Goal: Navigation & Orientation: Find specific page/section

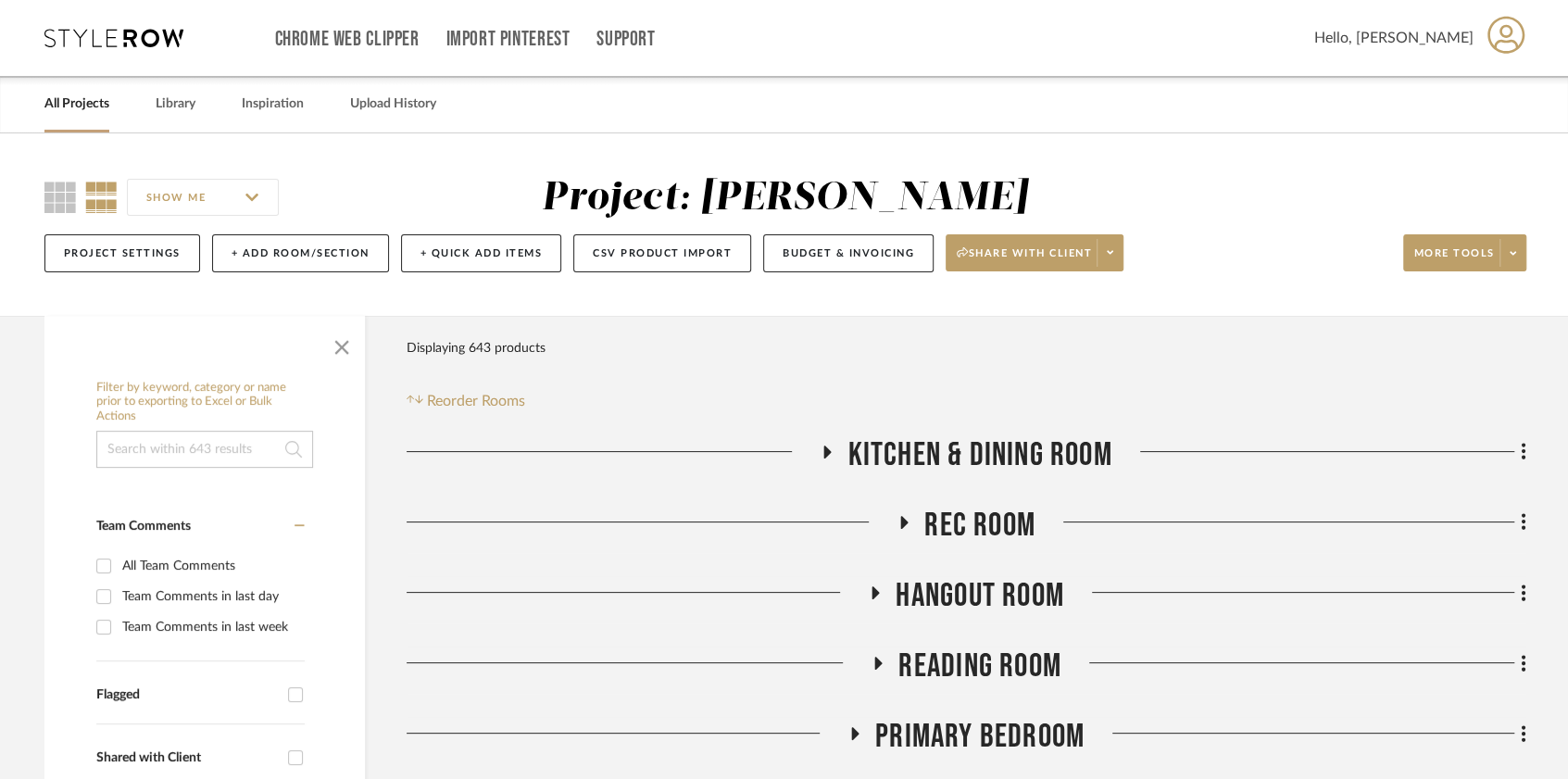
click at [75, 108] on link "All Projects" at bounding box center [77, 104] width 65 height 25
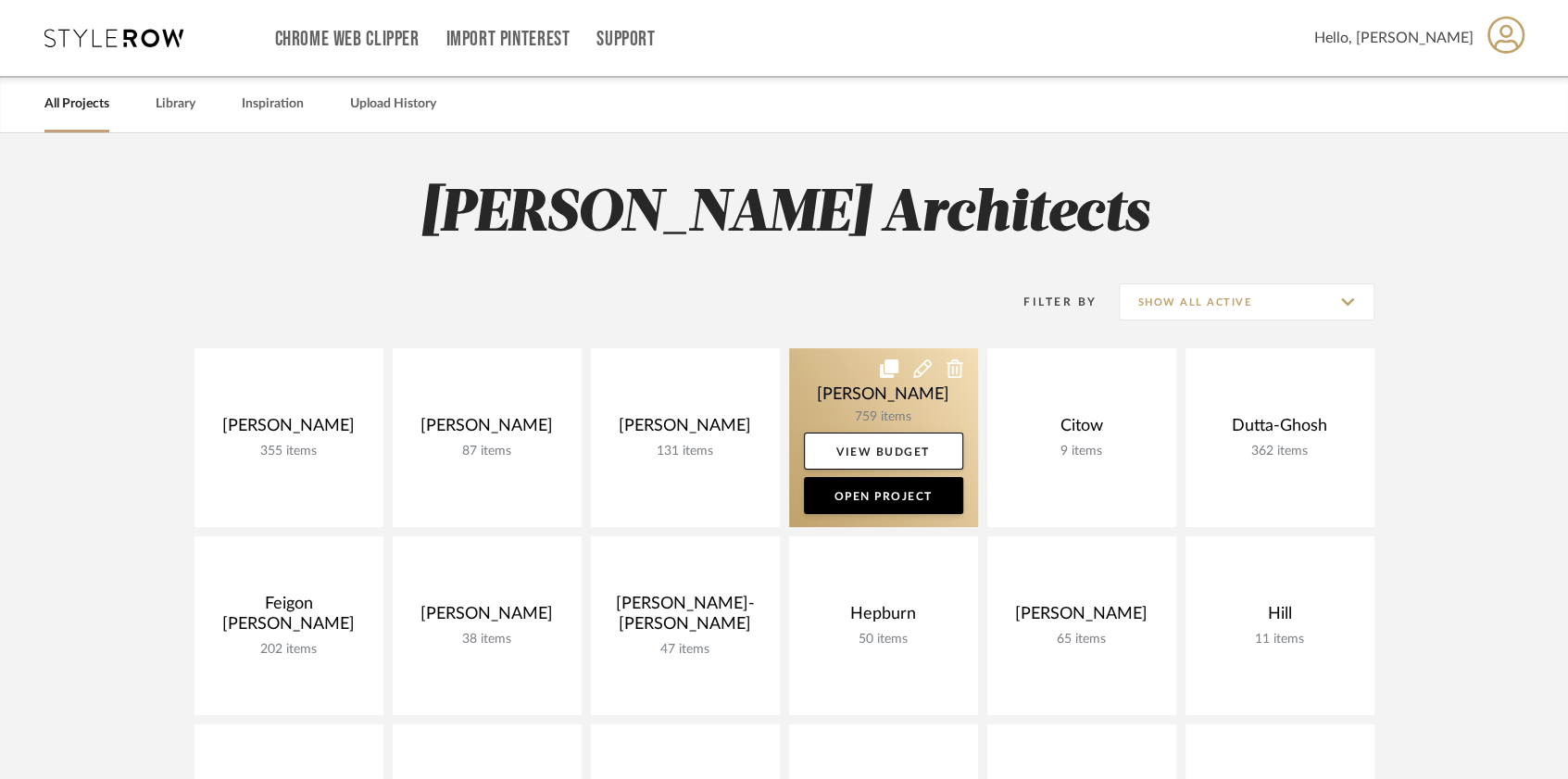
click at [905, 426] on link at bounding box center [883, 438] width 189 height 179
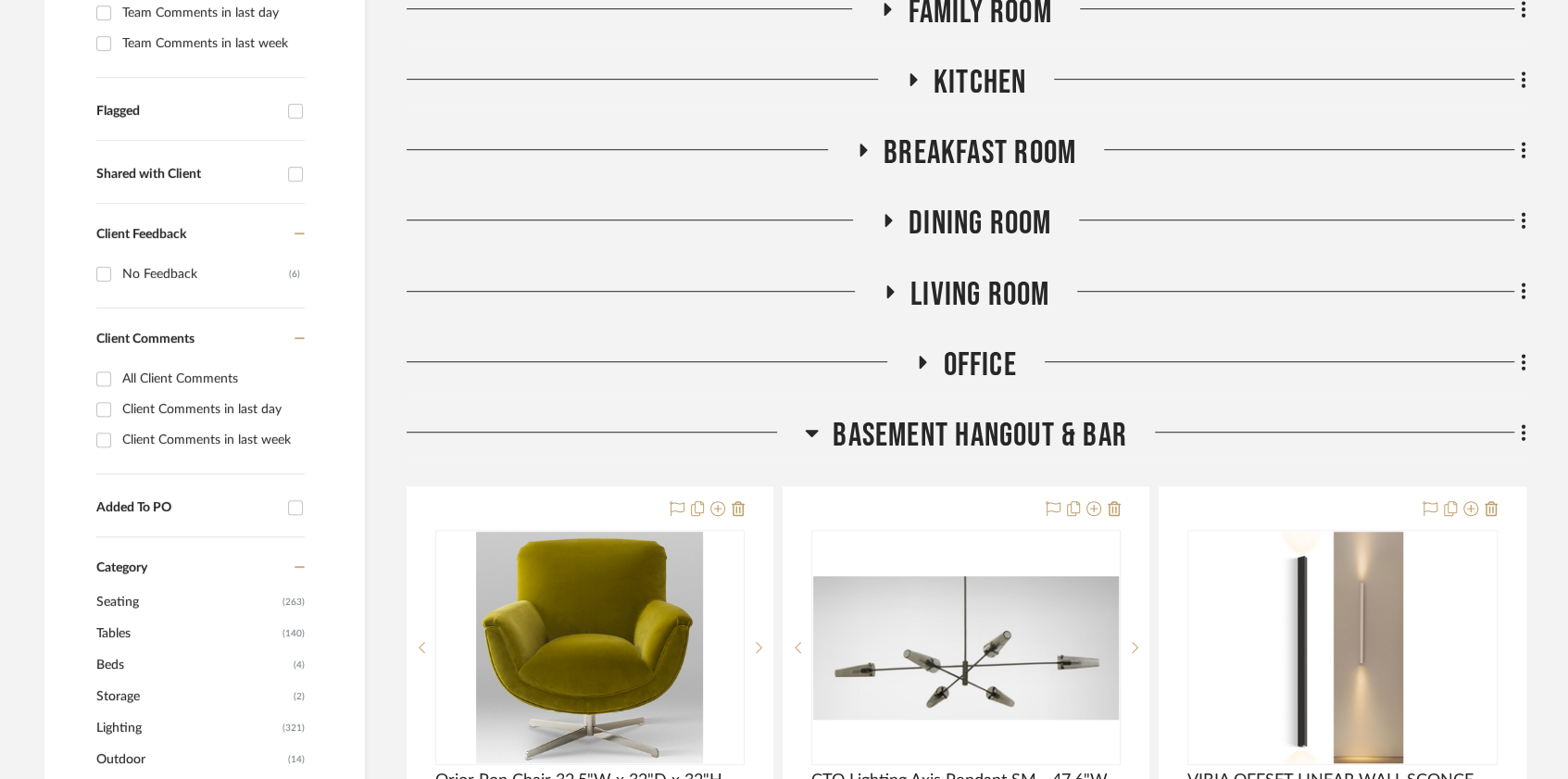
scroll to position [588, 0]
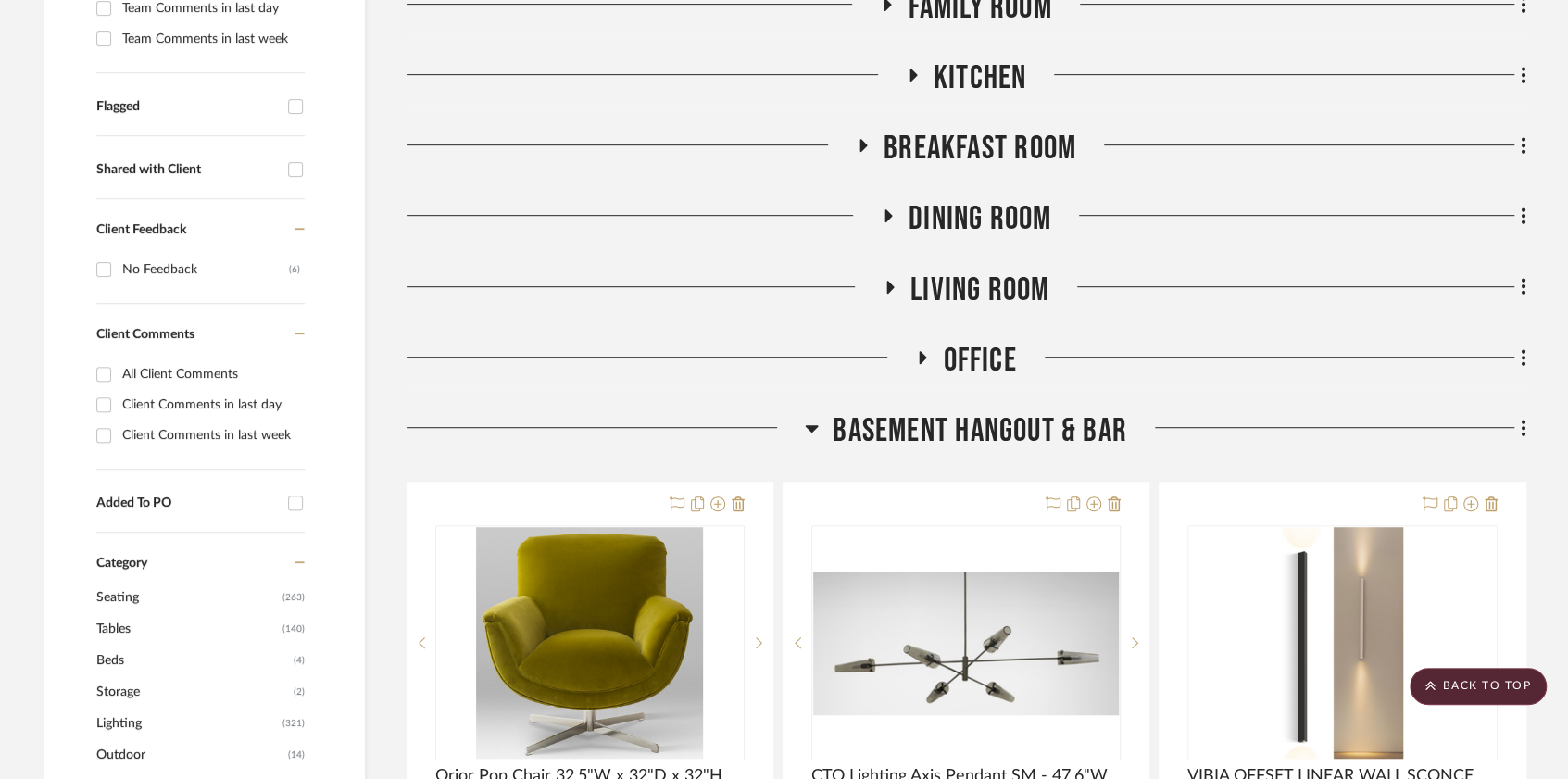
click at [795, 421] on div at bounding box center [606, 434] width 399 height 47
click at [808, 426] on icon at bounding box center [812, 429] width 13 height 8
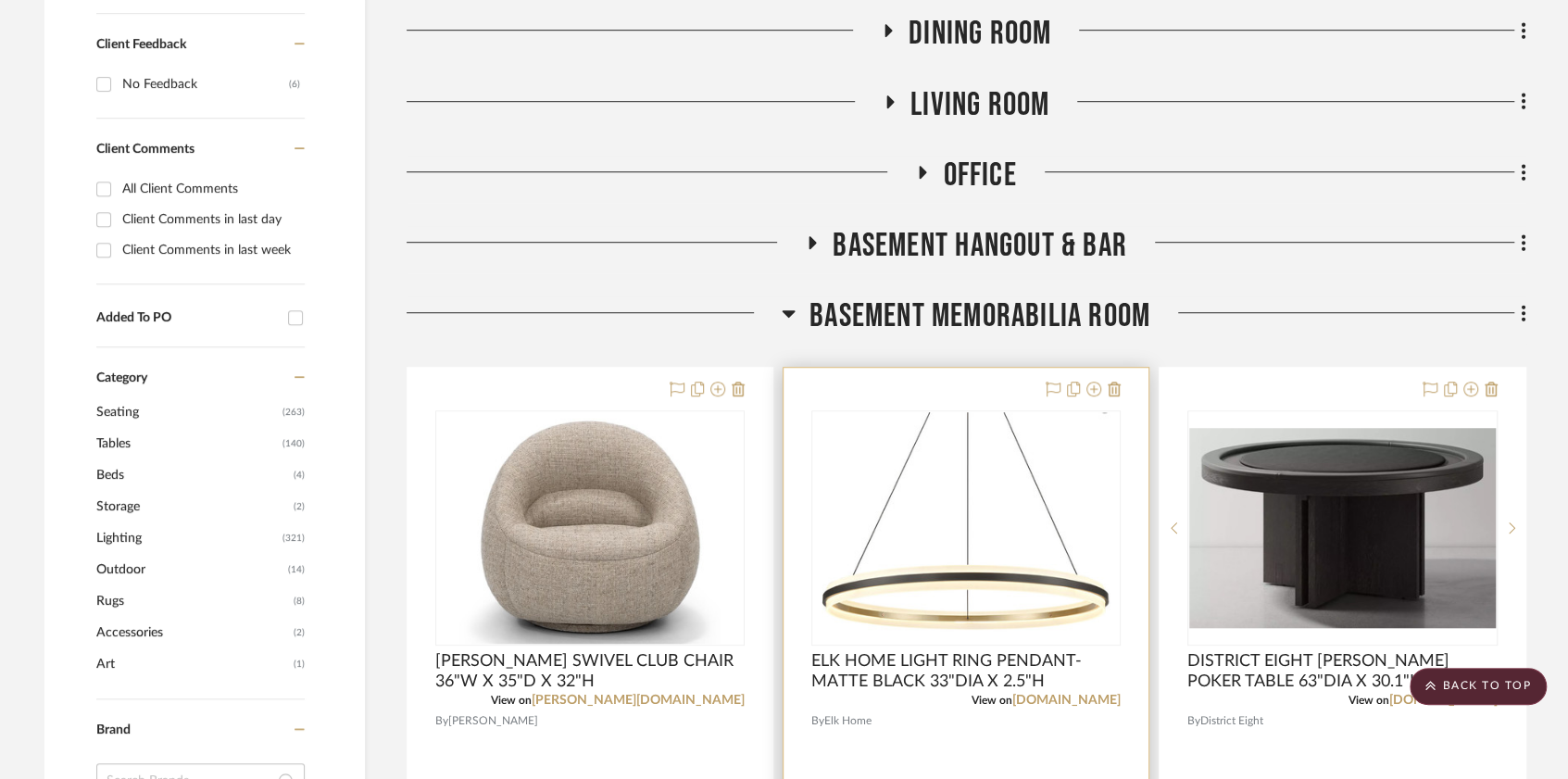
scroll to position [778, 0]
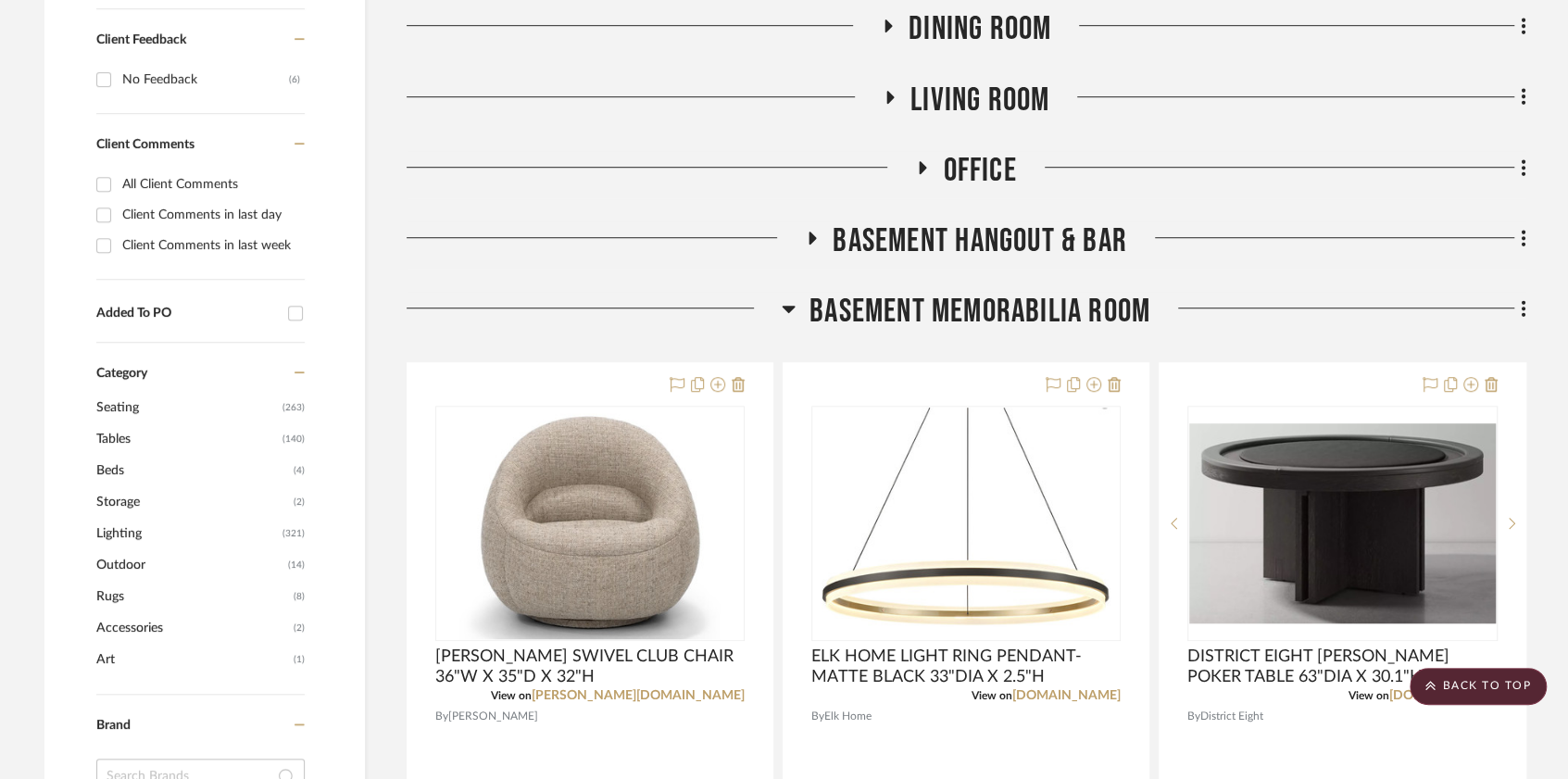
click at [791, 317] on icon at bounding box center [788, 308] width 13 height 22
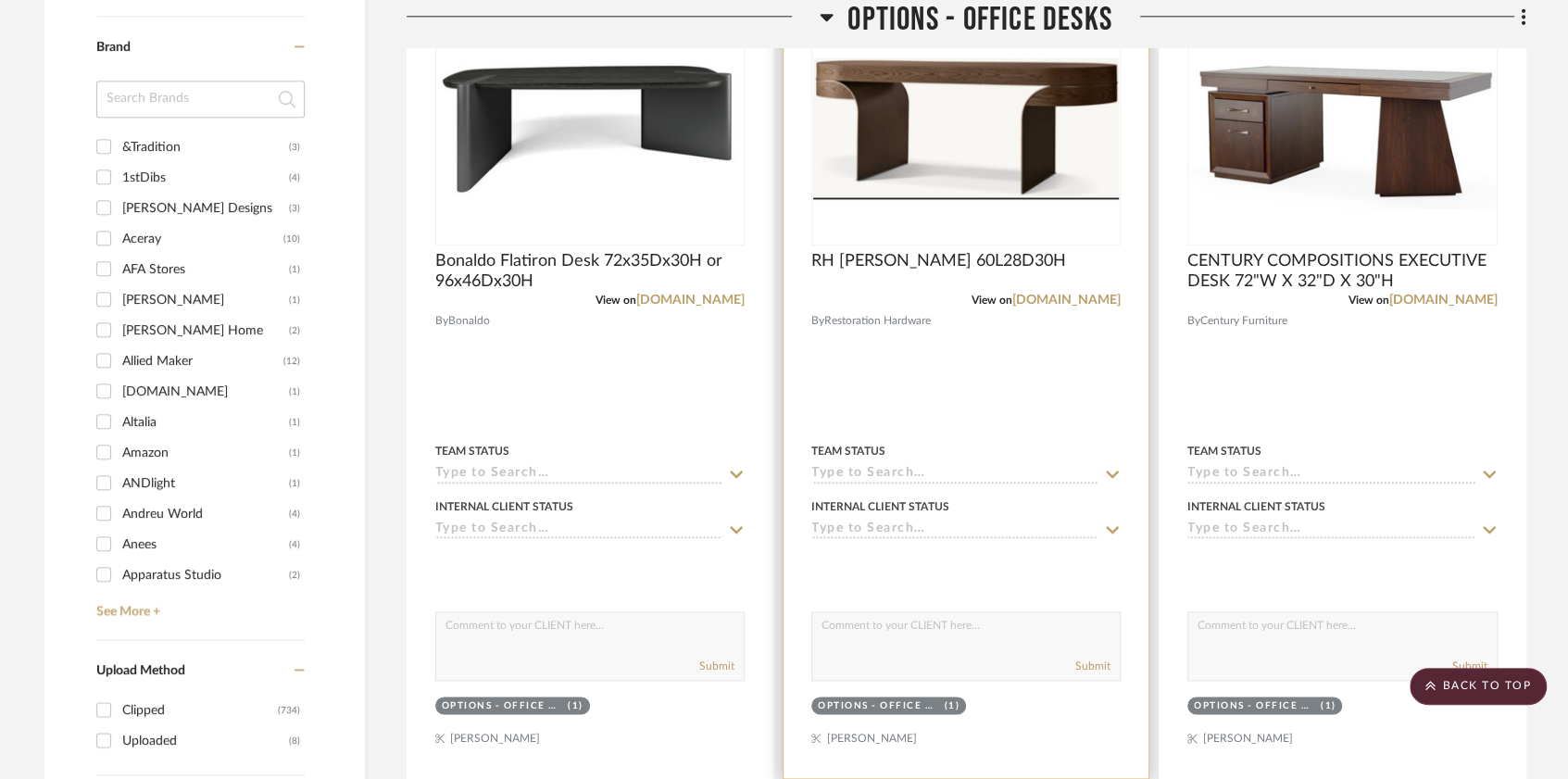
scroll to position [1468, 0]
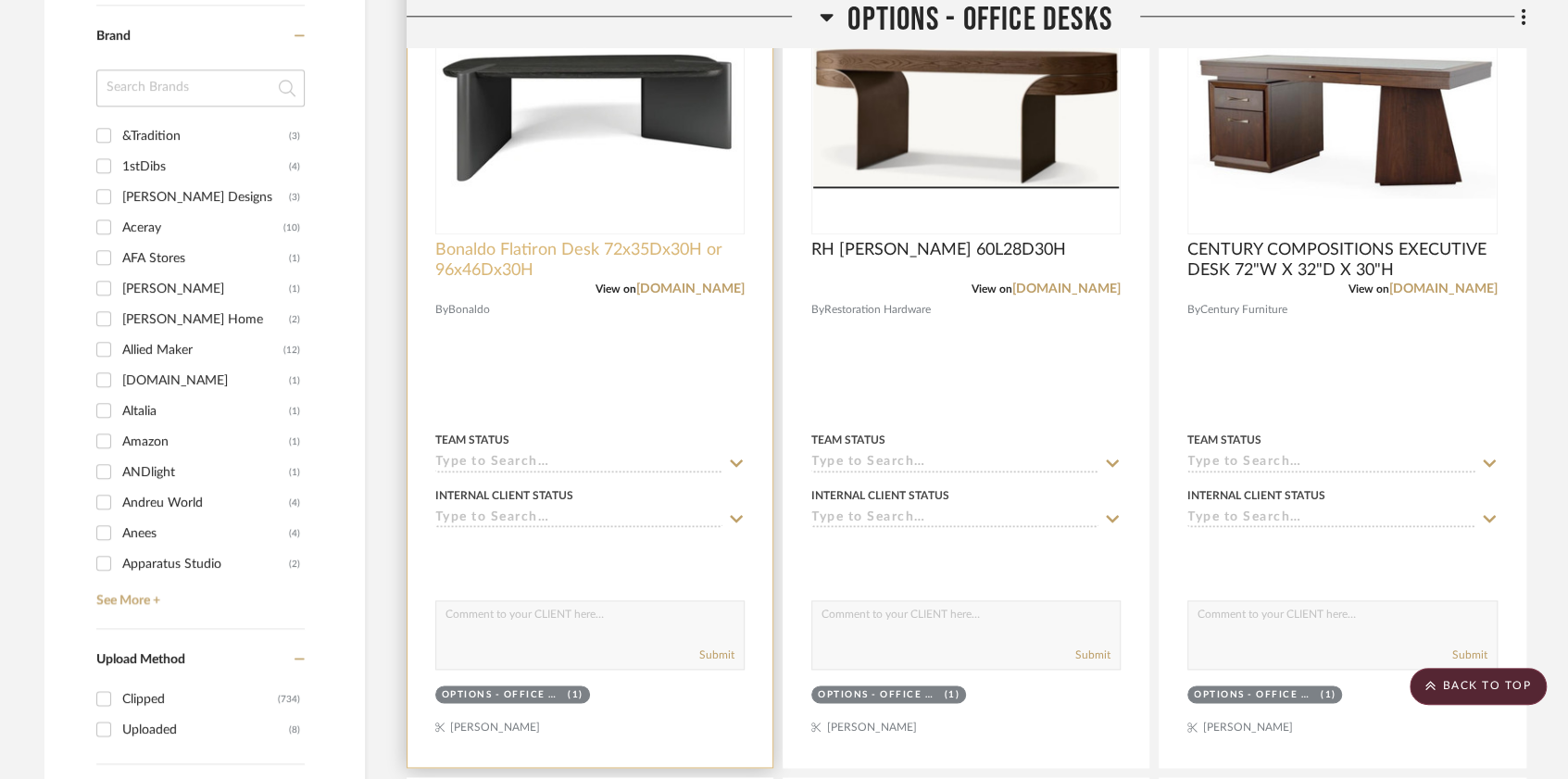
click at [572, 245] on span "Bonaldo Flatiron Desk 72x35Dx30H or 96x46Dx30H" at bounding box center [590, 260] width 309 height 40
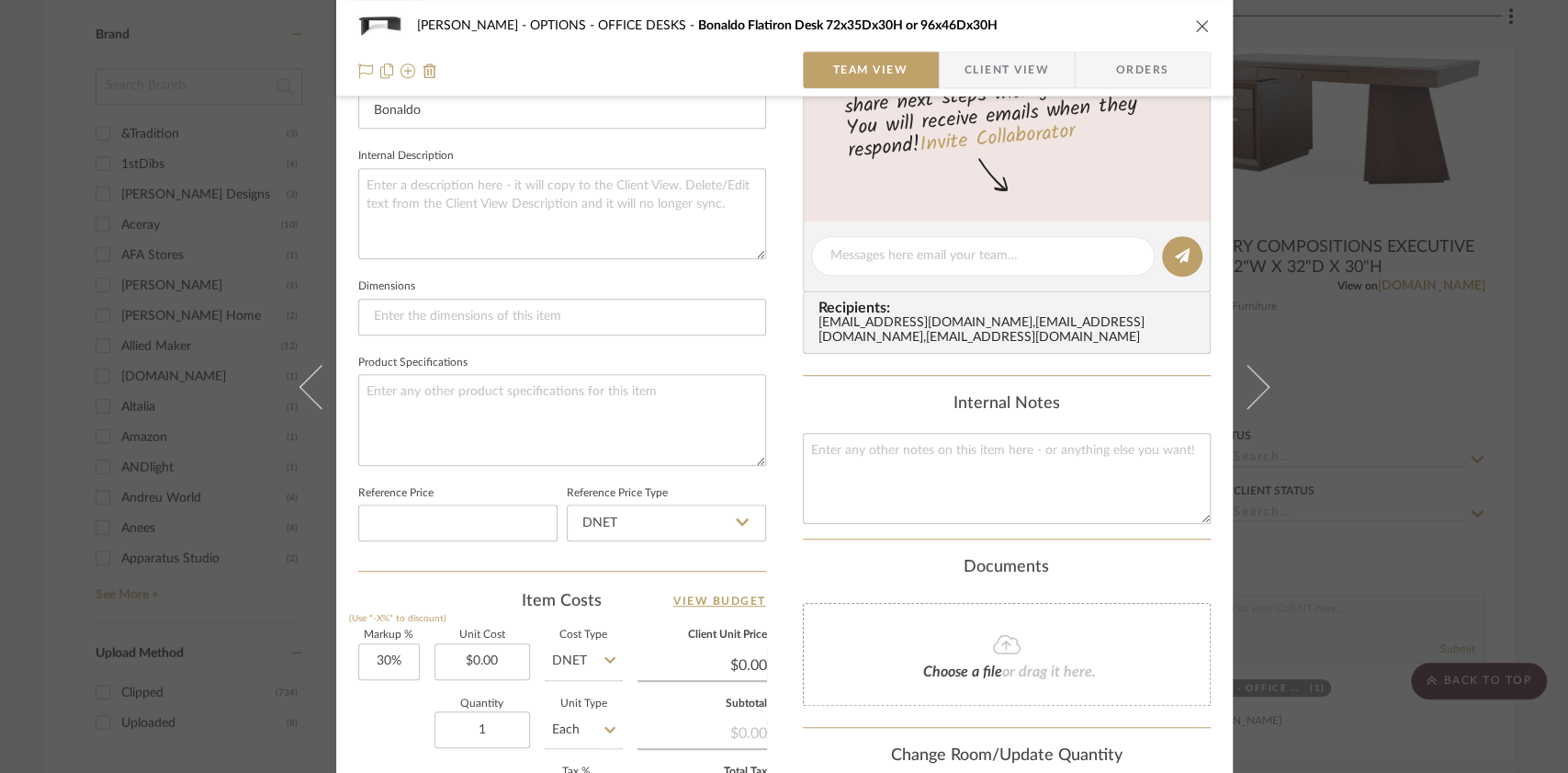
scroll to position [621, 0]
click at [1196, 26] on icon "close" at bounding box center [1202, 25] width 14 height 14
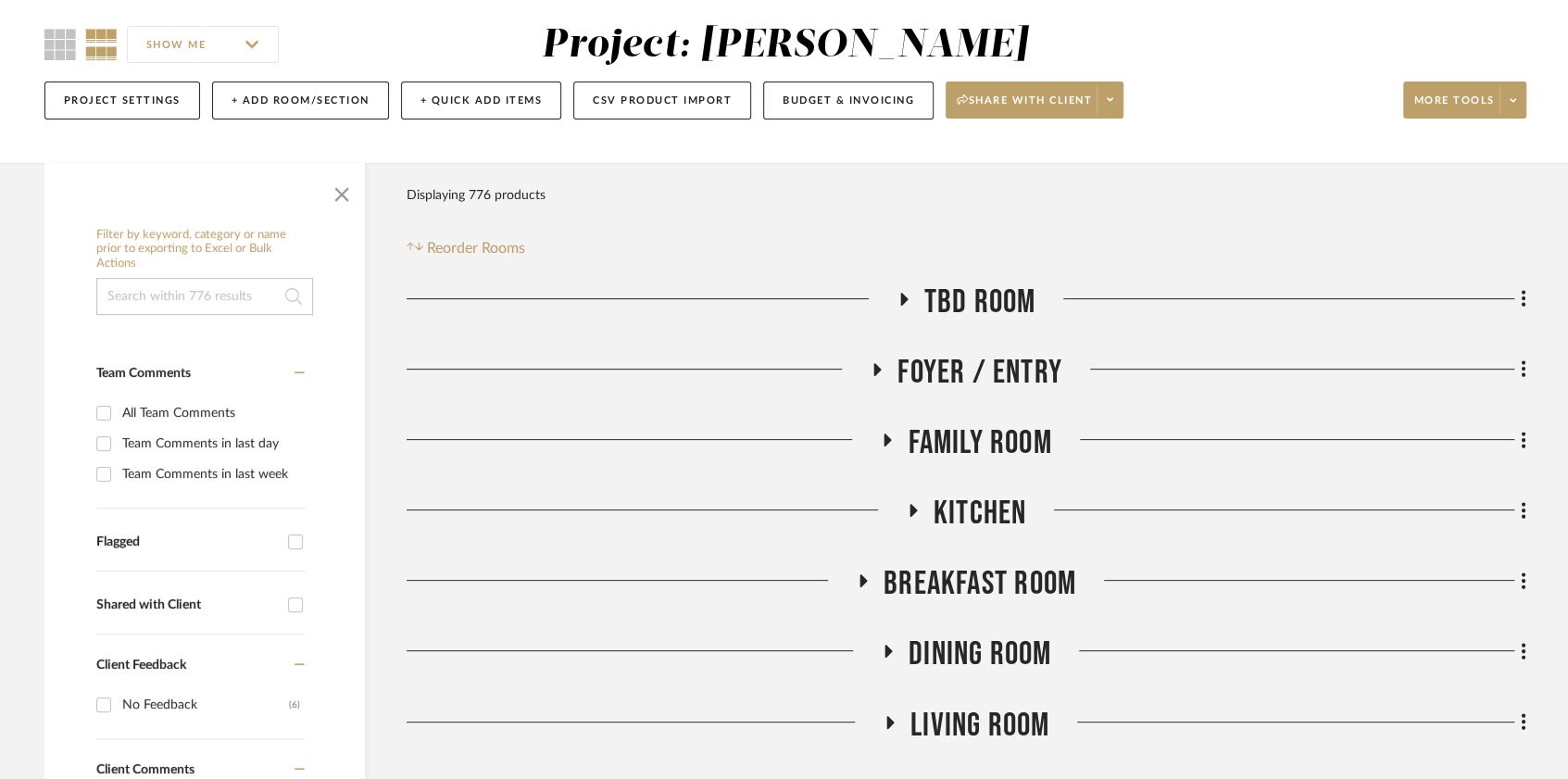
scroll to position [144, 0]
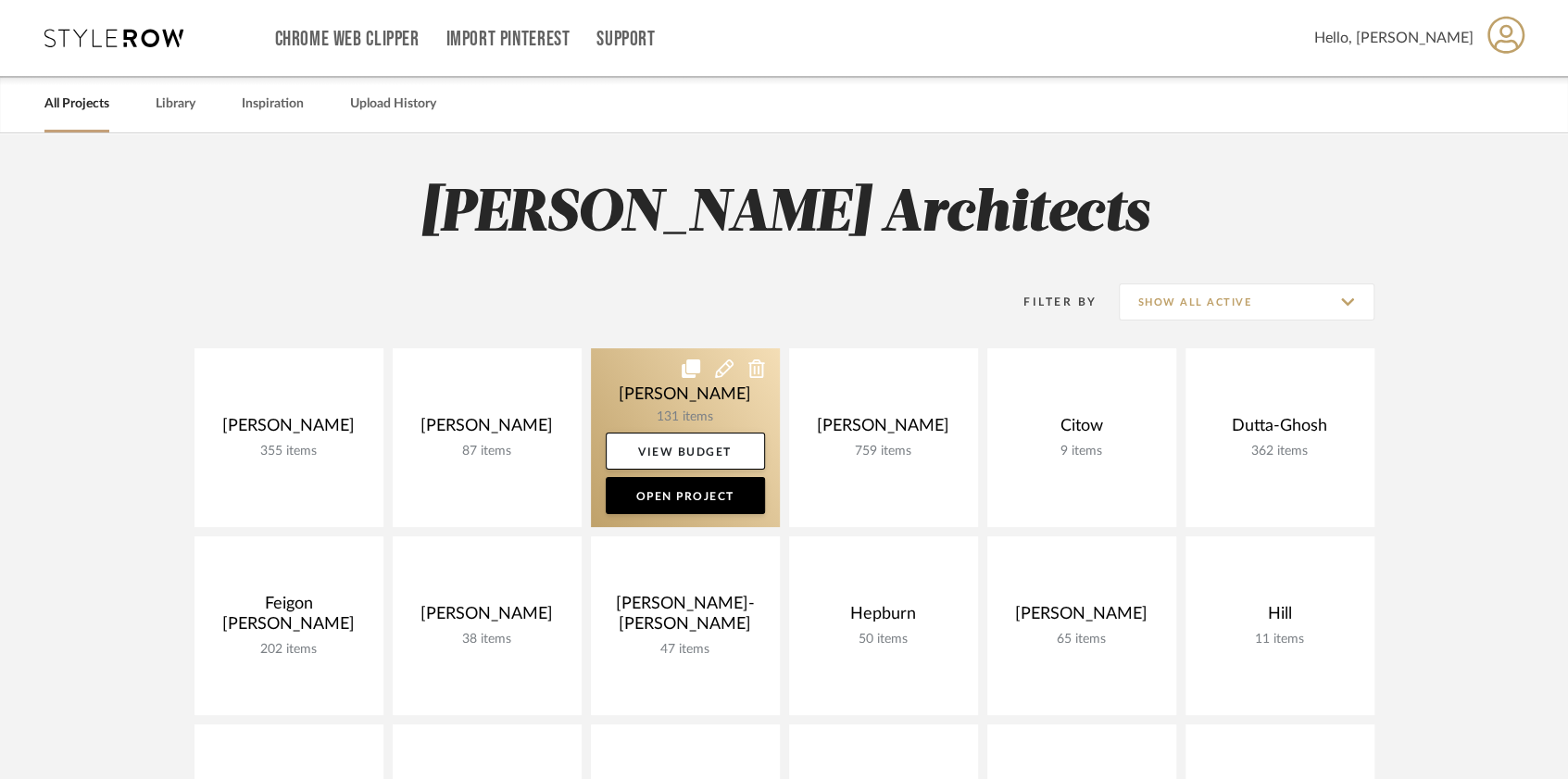
click at [678, 385] on link at bounding box center [685, 438] width 189 height 179
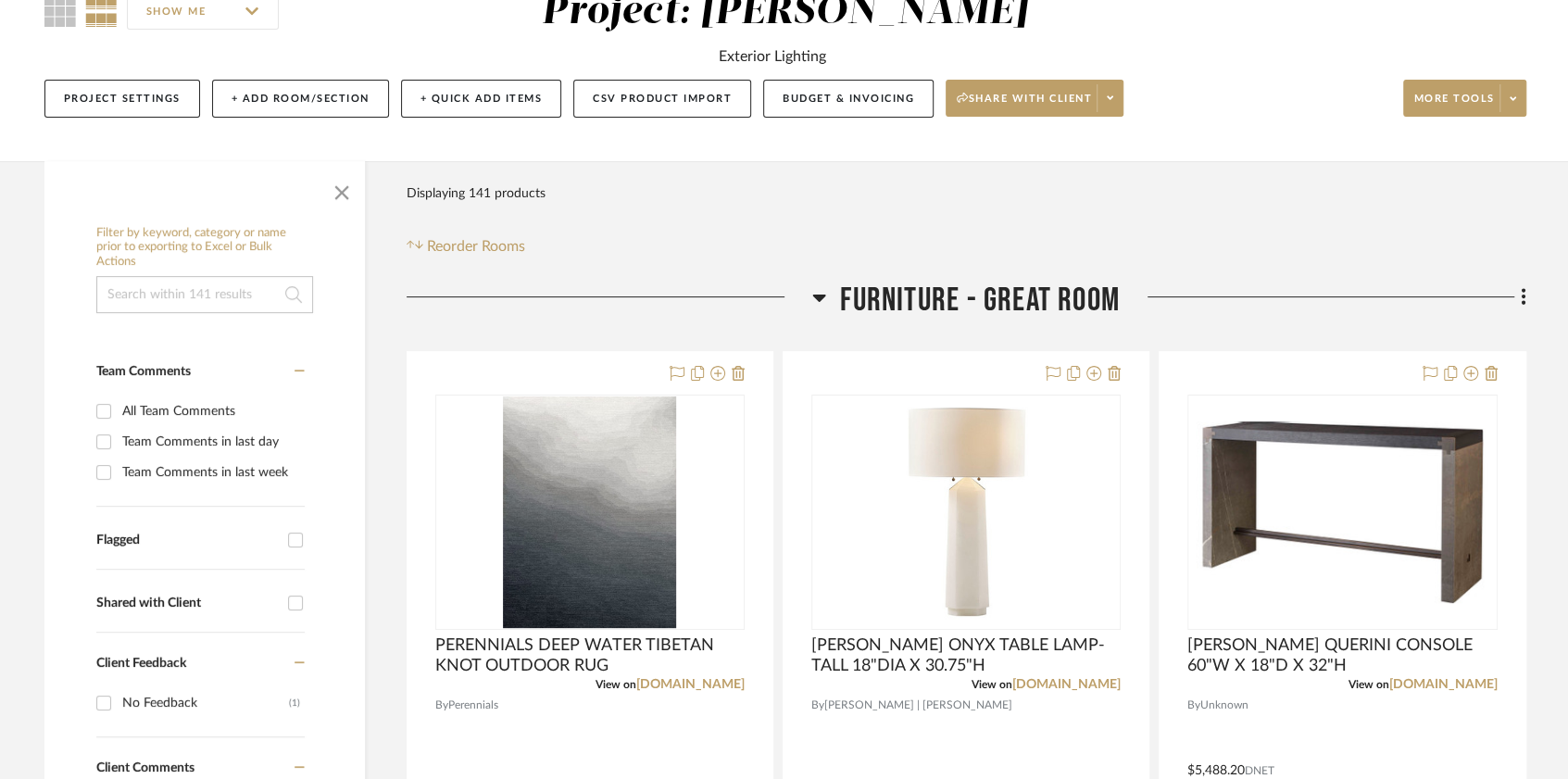
scroll to position [256, 0]
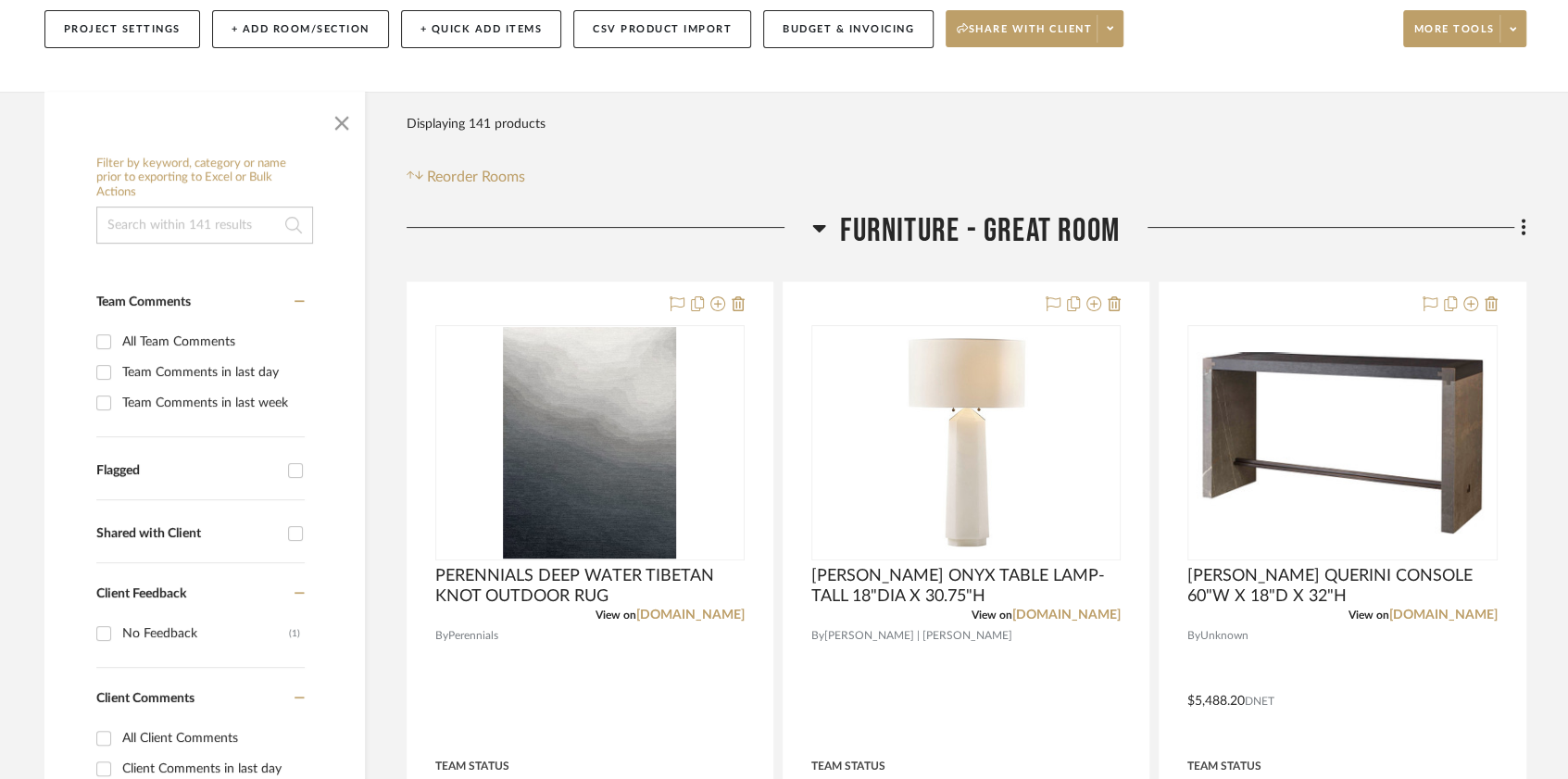
click at [817, 222] on icon at bounding box center [819, 228] width 13 height 22
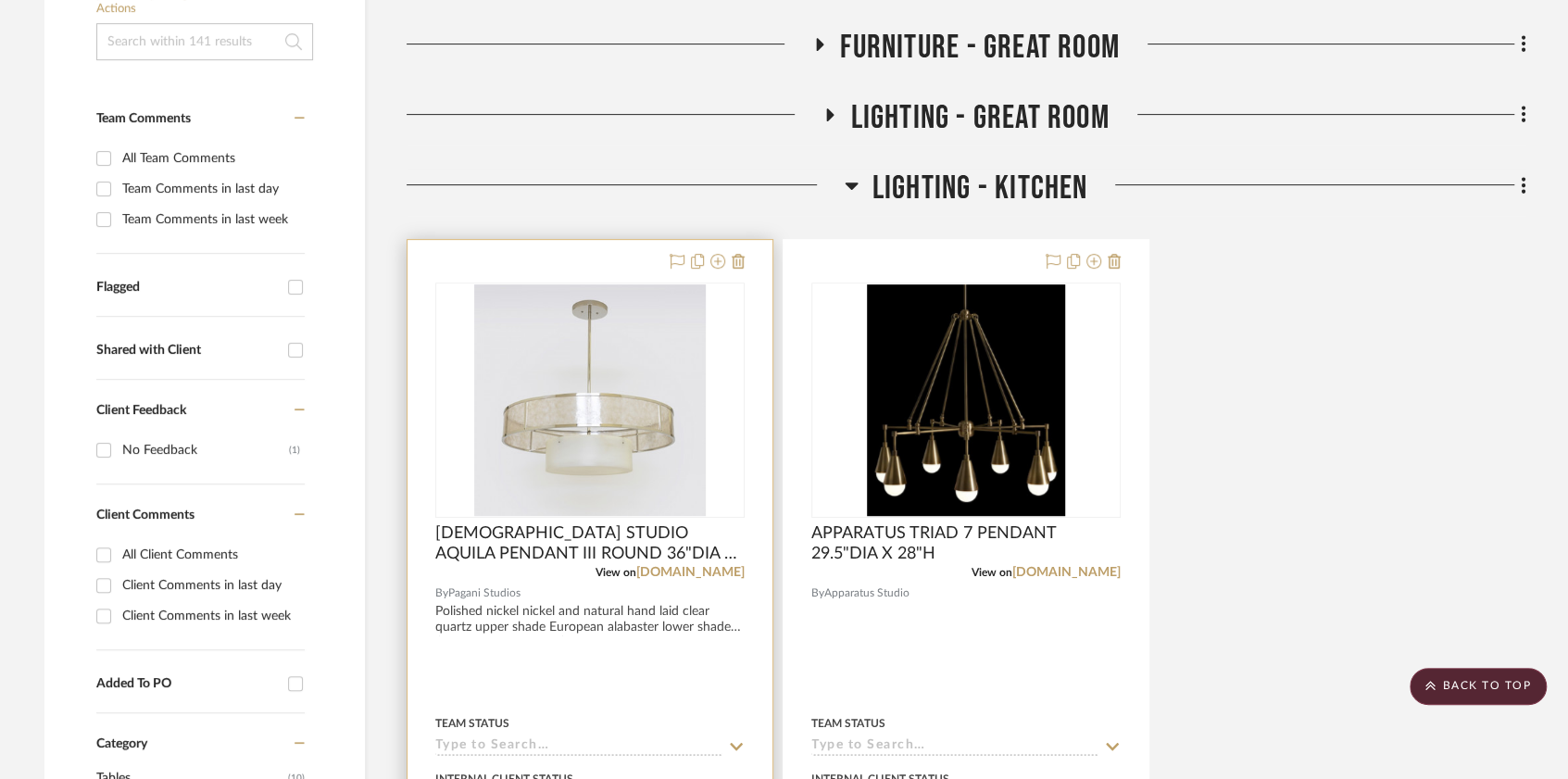
scroll to position [390, 0]
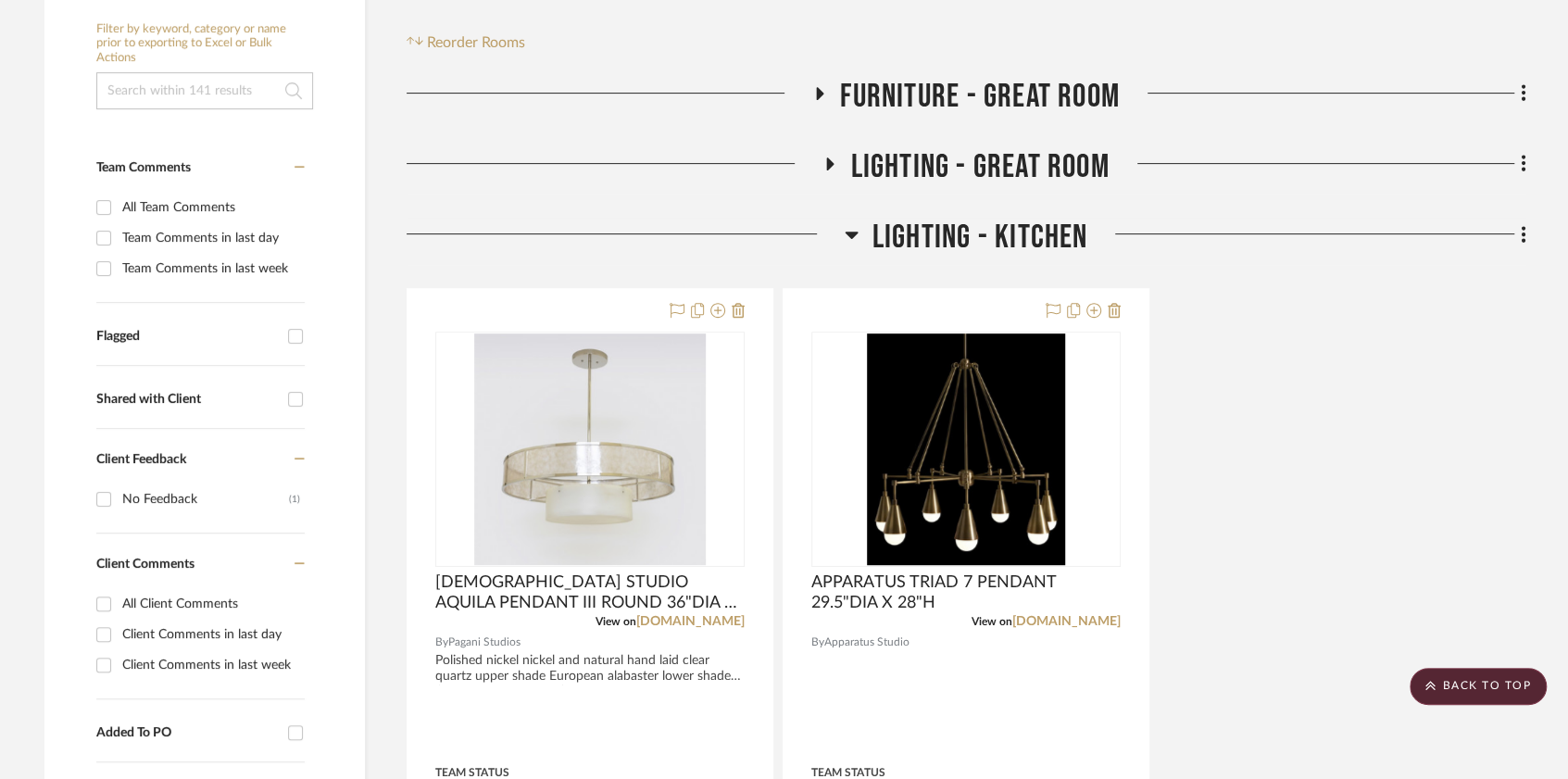
click at [846, 237] on icon at bounding box center [852, 233] width 13 height 22
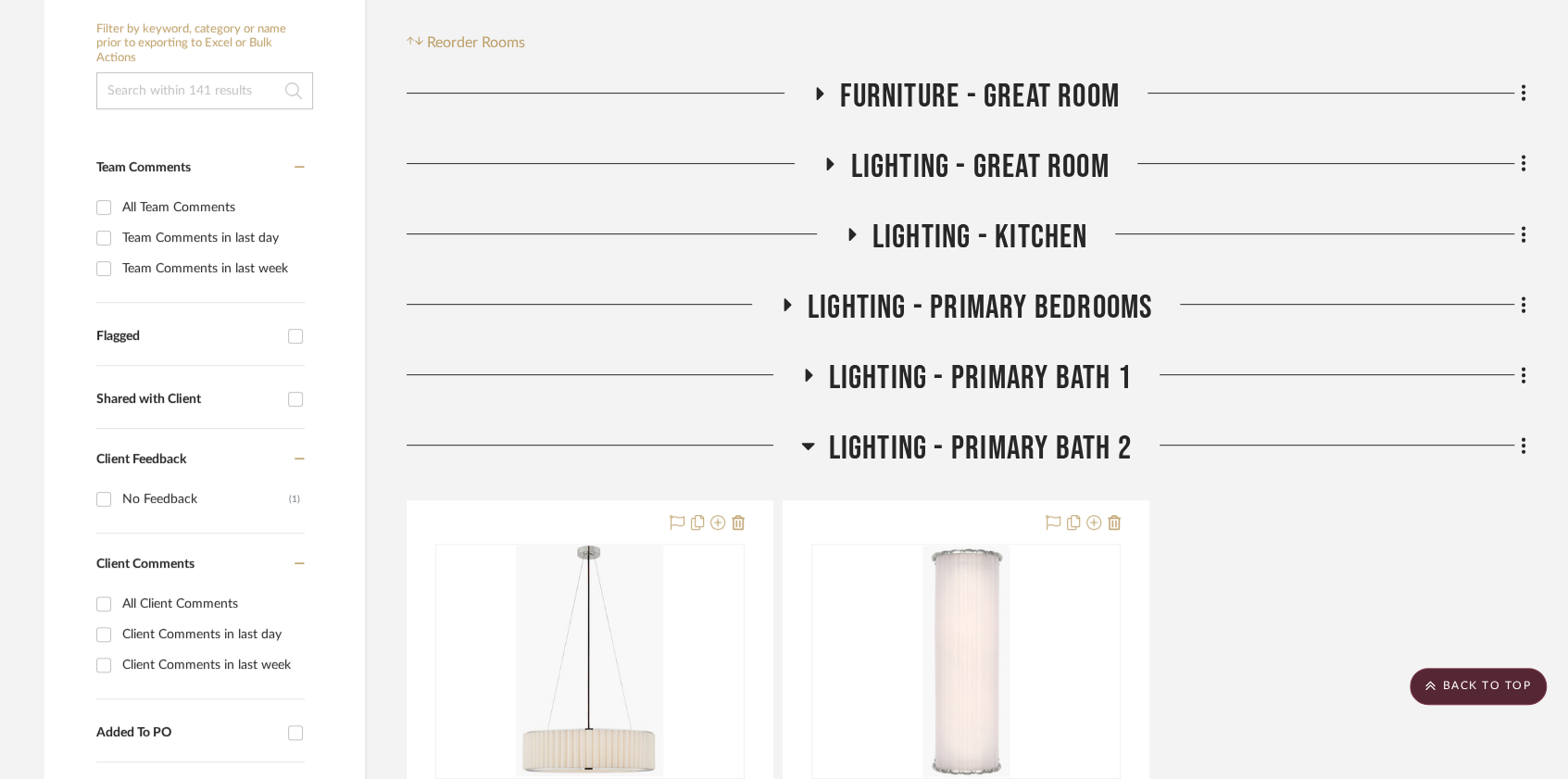
click at [826, 172] on fa-icon at bounding box center [829, 170] width 13 height 27
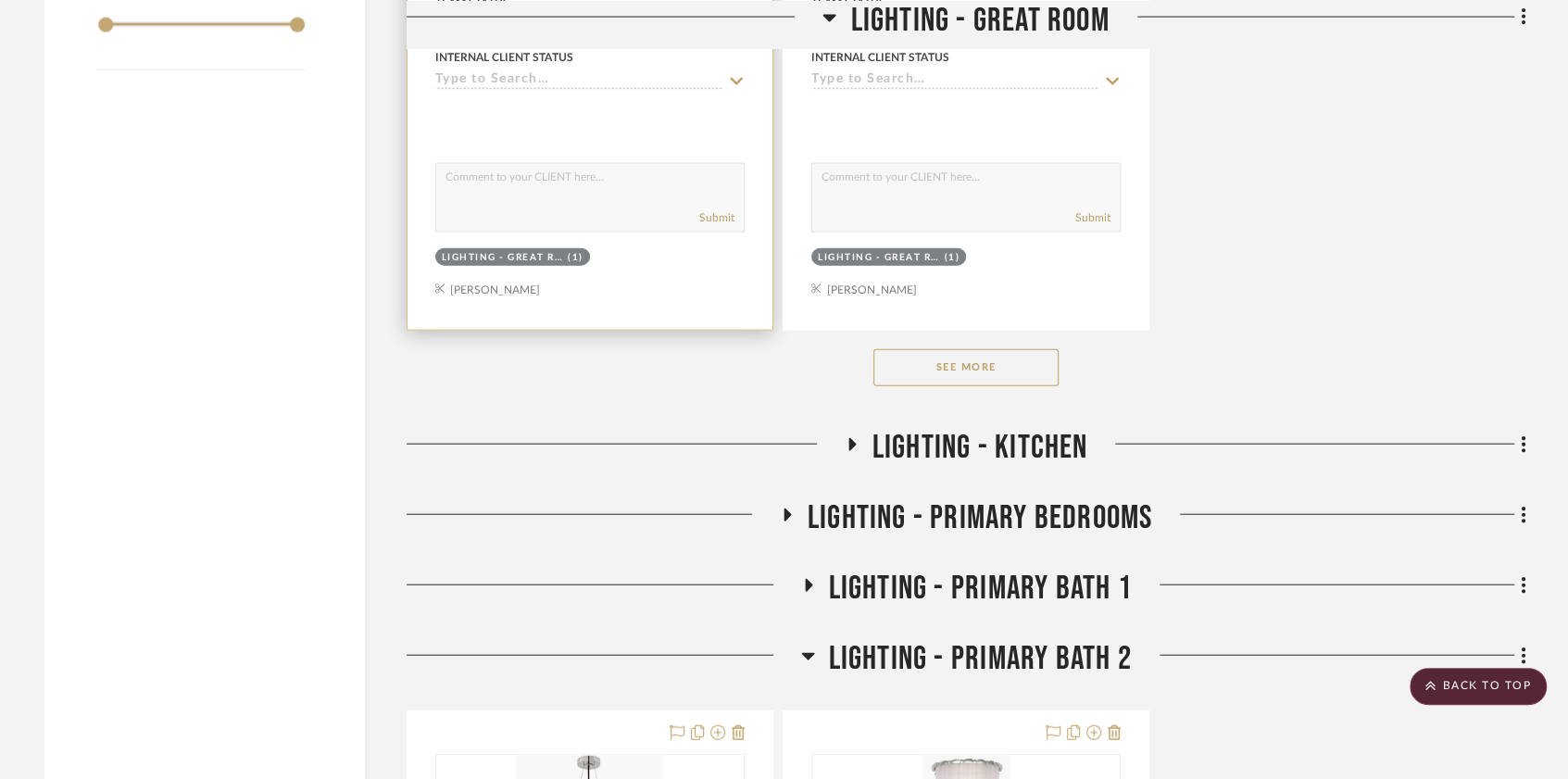
scroll to position [2831, 0]
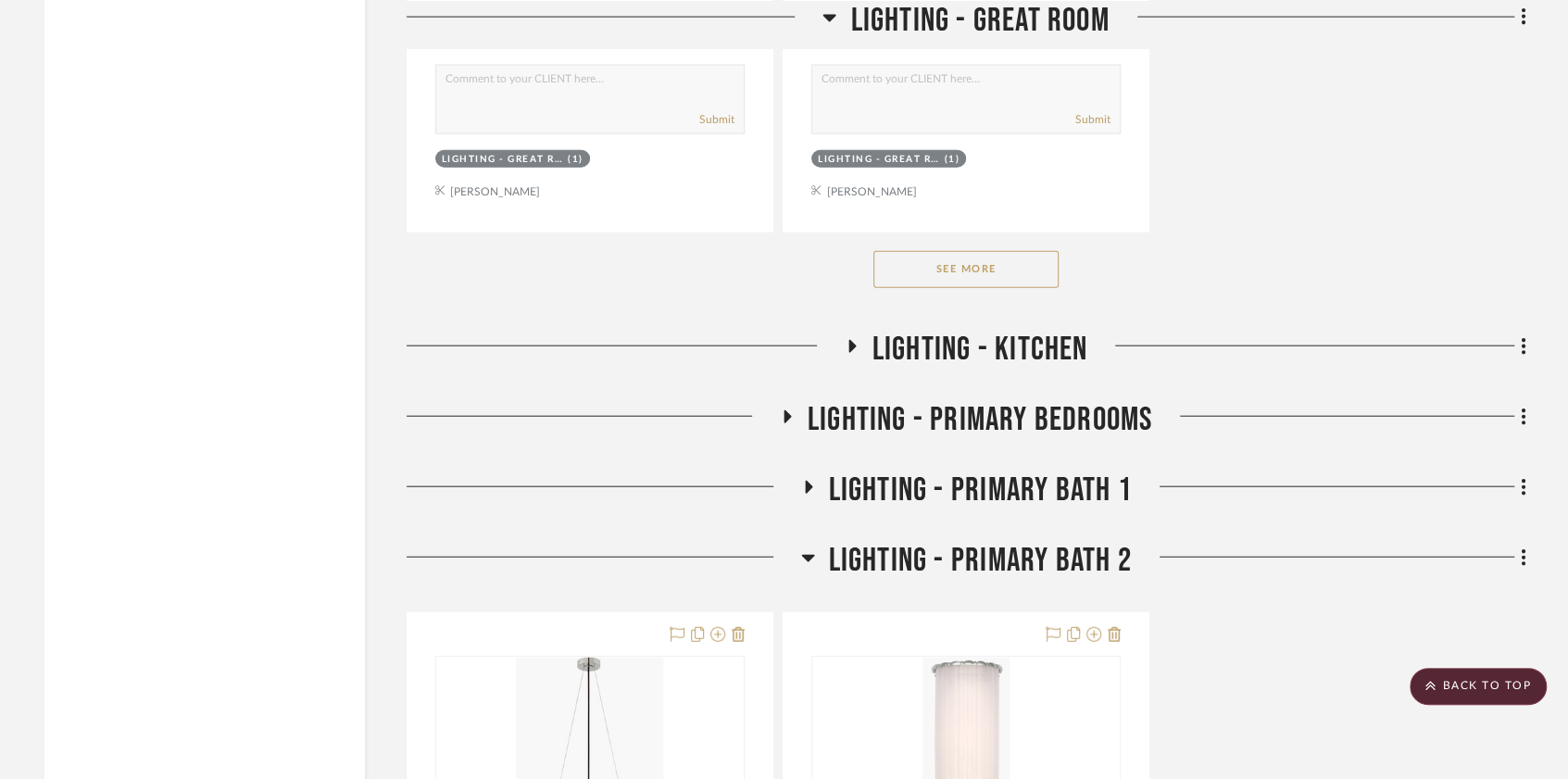
click at [950, 270] on button "See More" at bounding box center [966, 269] width 185 height 37
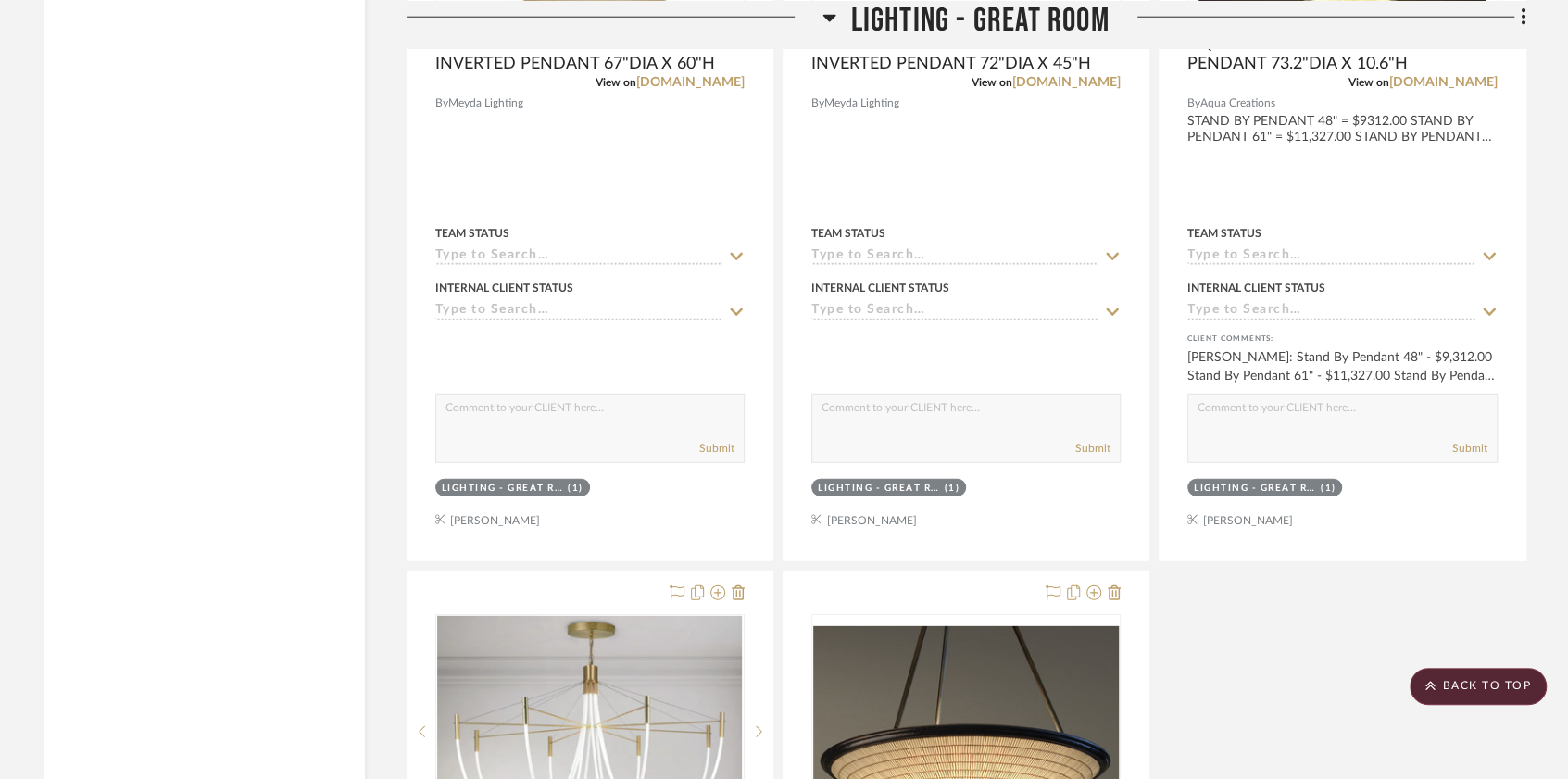
scroll to position [3287, 0]
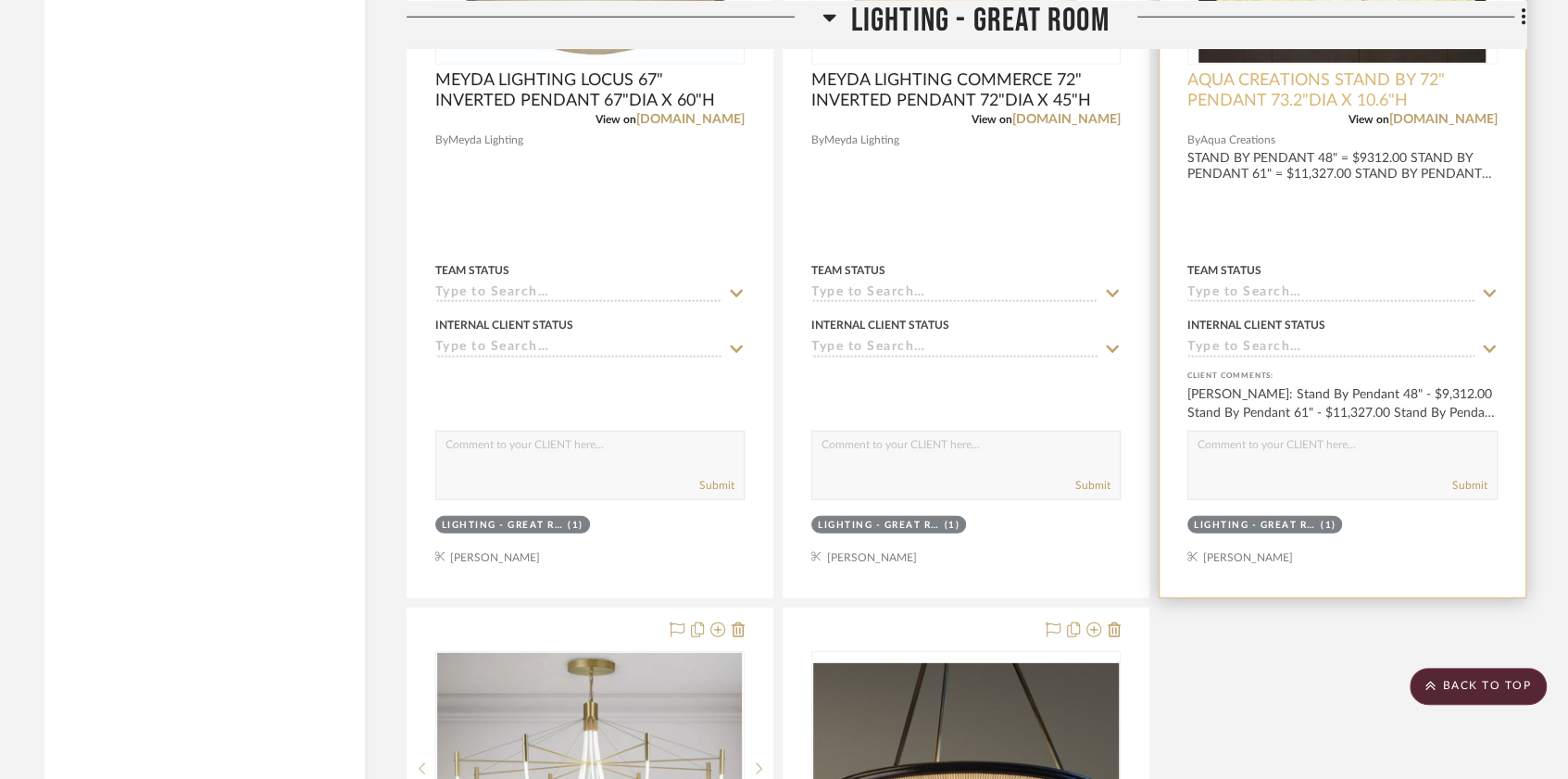
click at [1322, 76] on span "AQUA CREATIONS STAND BY 72" PENDANT 73.2"DIA X 10.6"H" at bounding box center [1341, 90] width 309 height 40
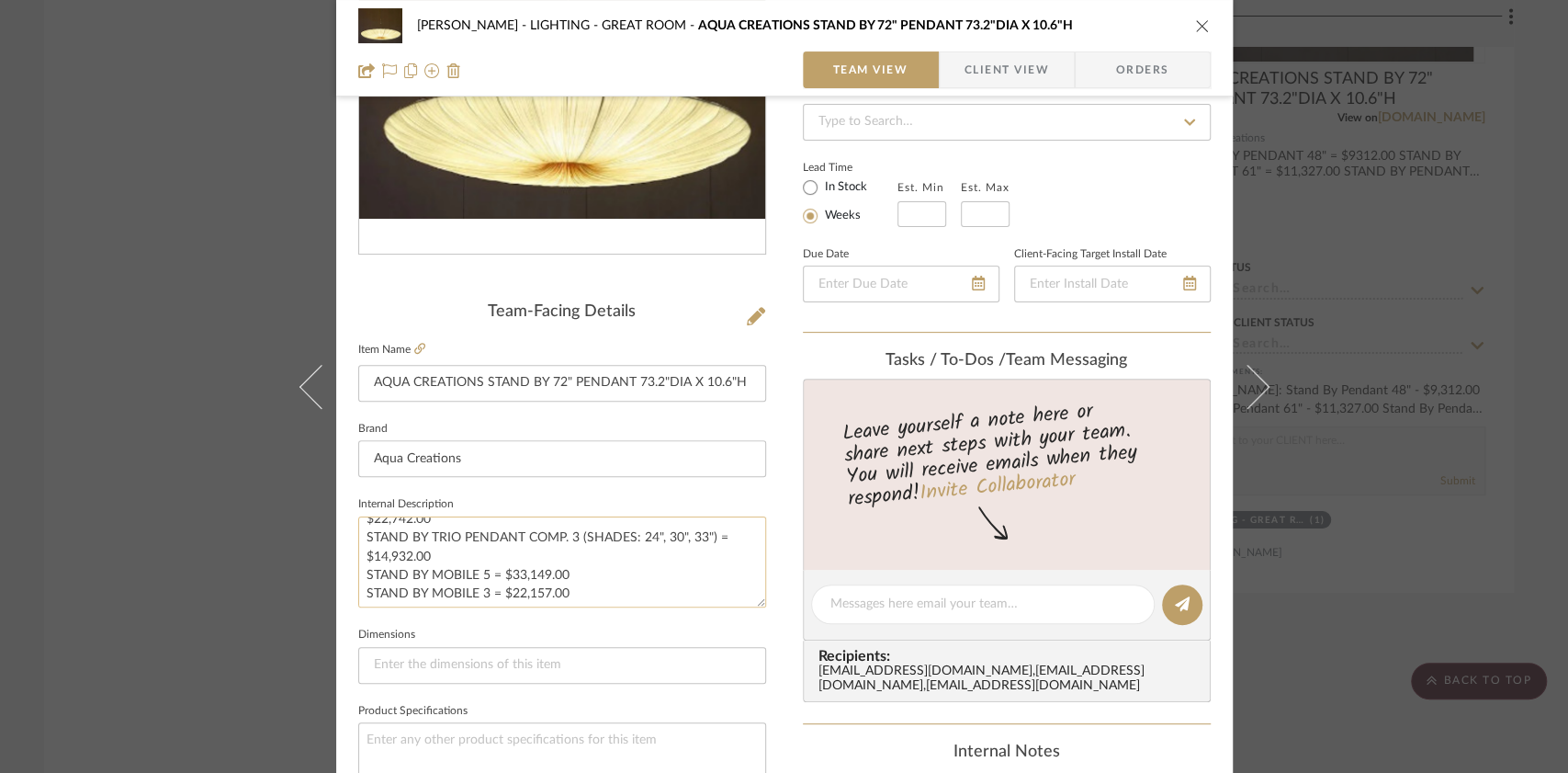
scroll to position [148, 0]
click at [1196, 27] on icon "close" at bounding box center [1202, 25] width 14 height 14
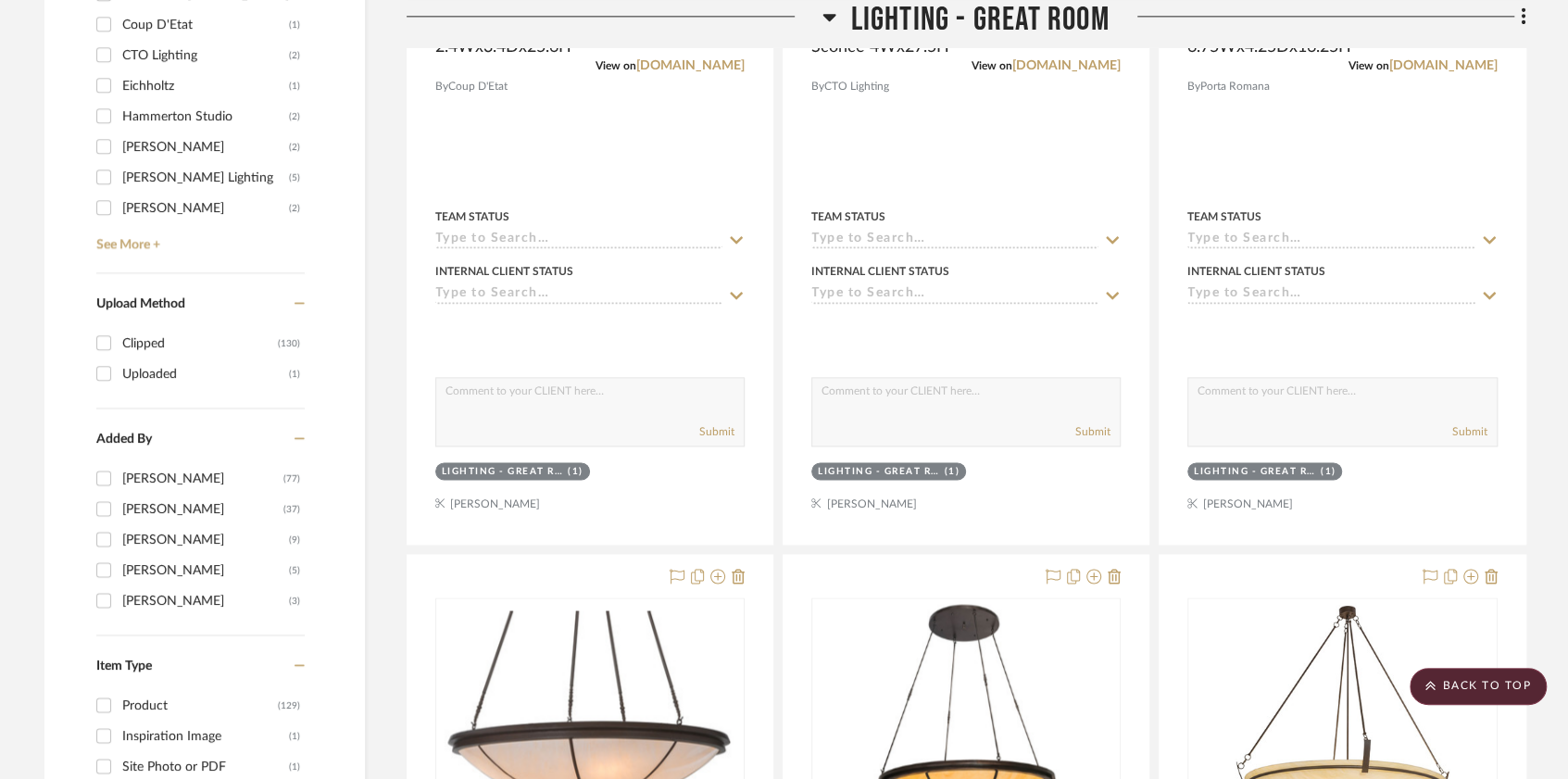
scroll to position [1695, 0]
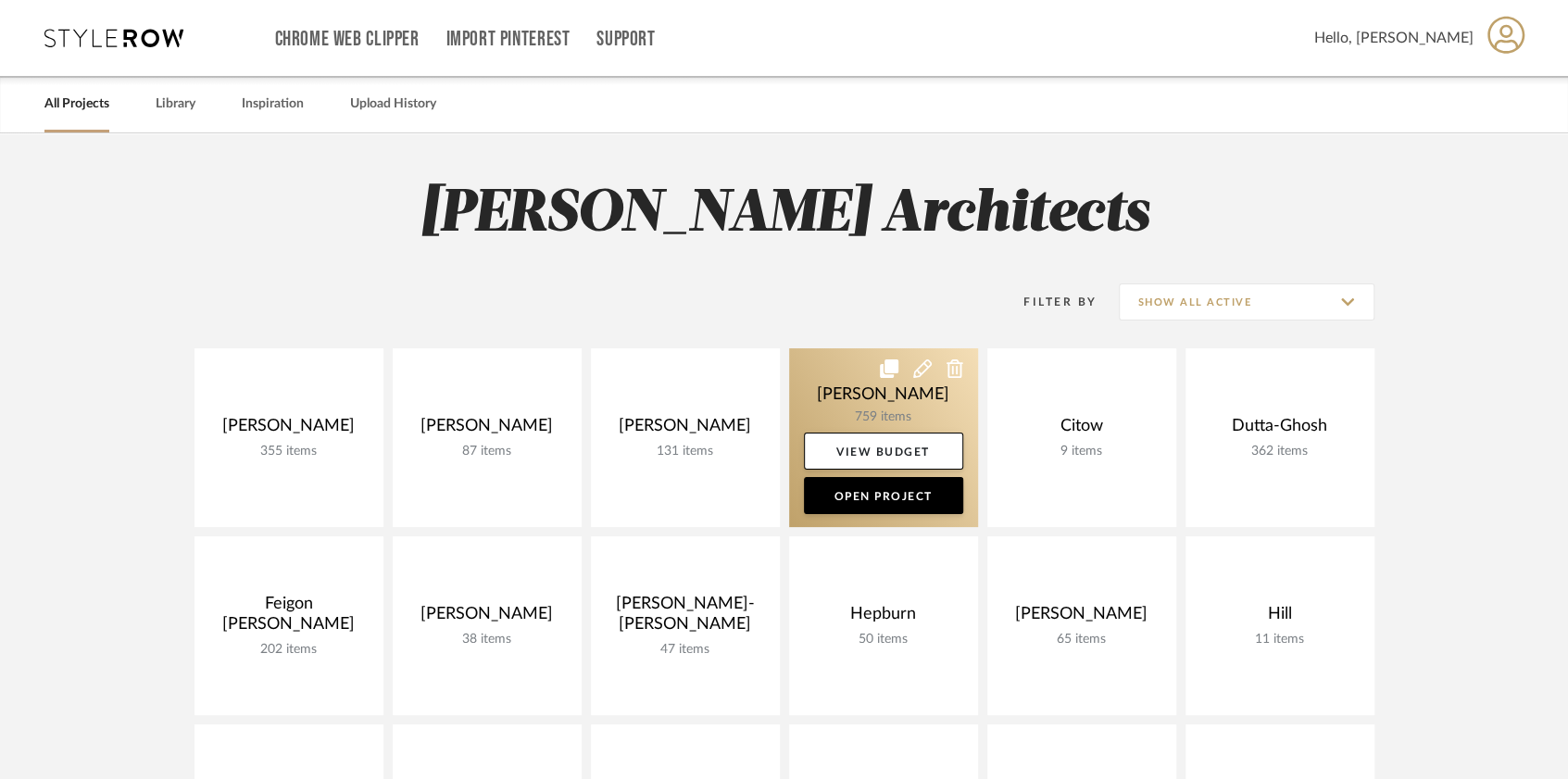
click at [859, 398] on link at bounding box center [883, 438] width 189 height 179
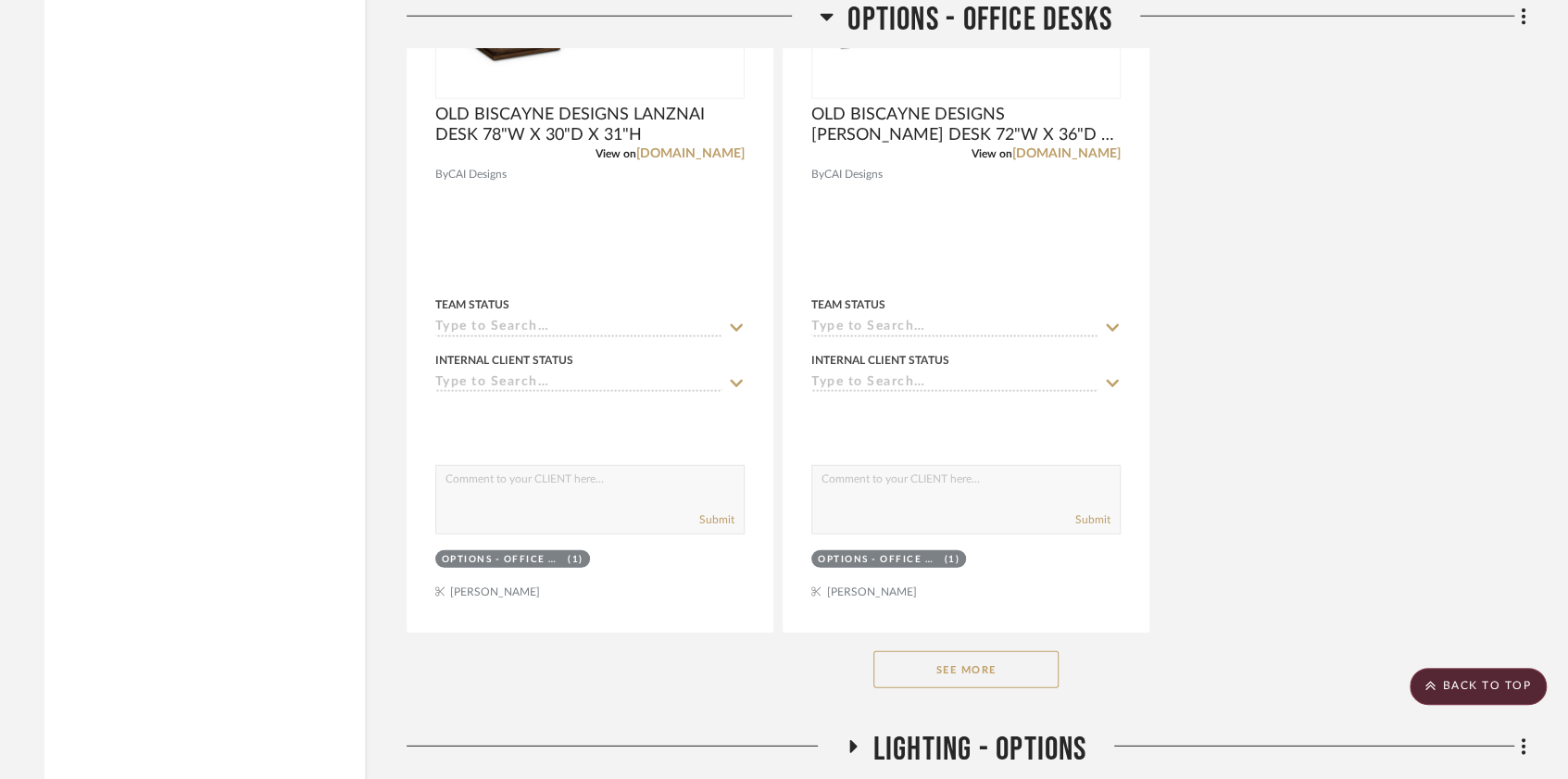
scroll to position [3253, 0]
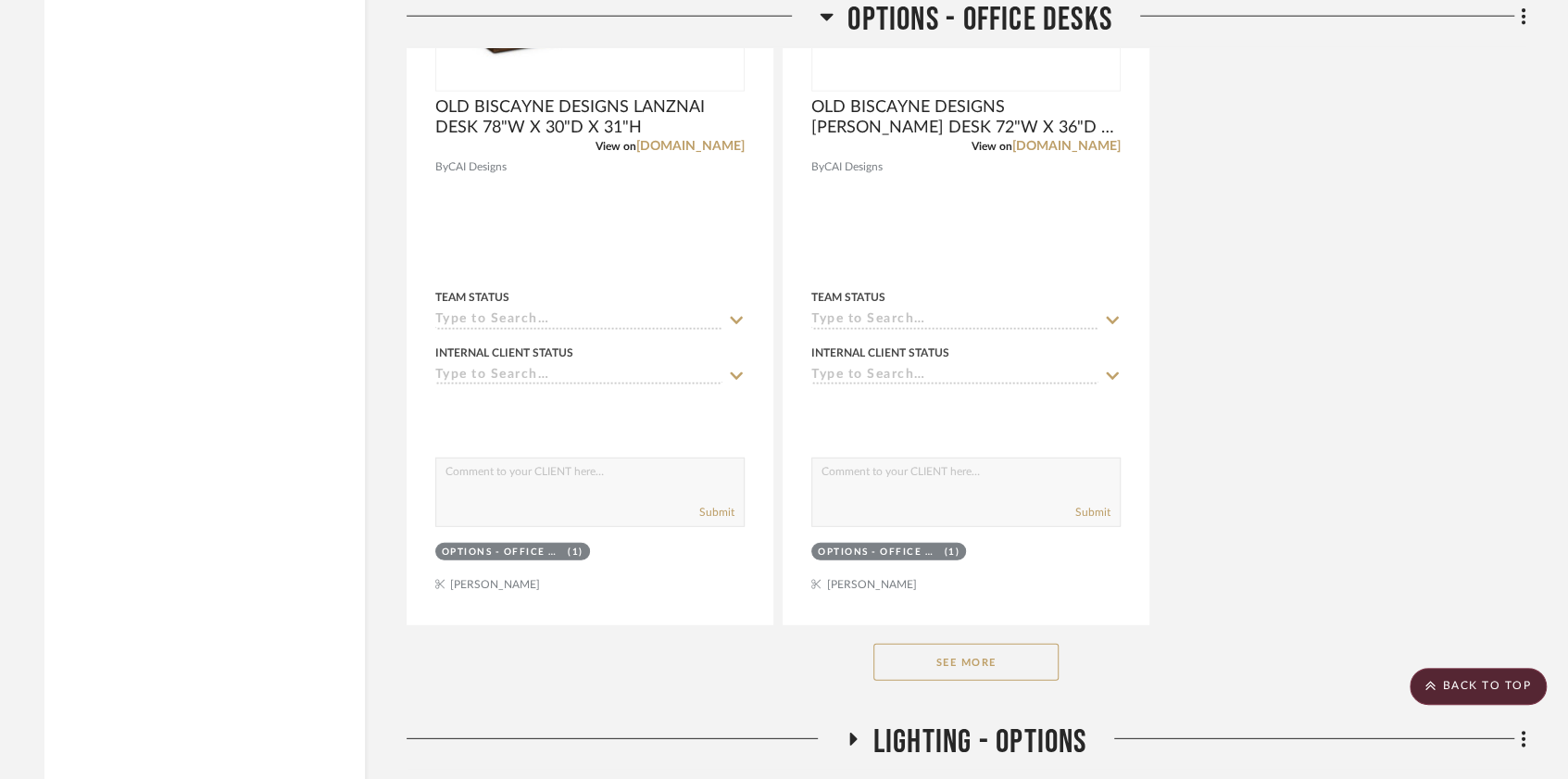
click at [1007, 658] on button "See More" at bounding box center [966, 662] width 185 height 37
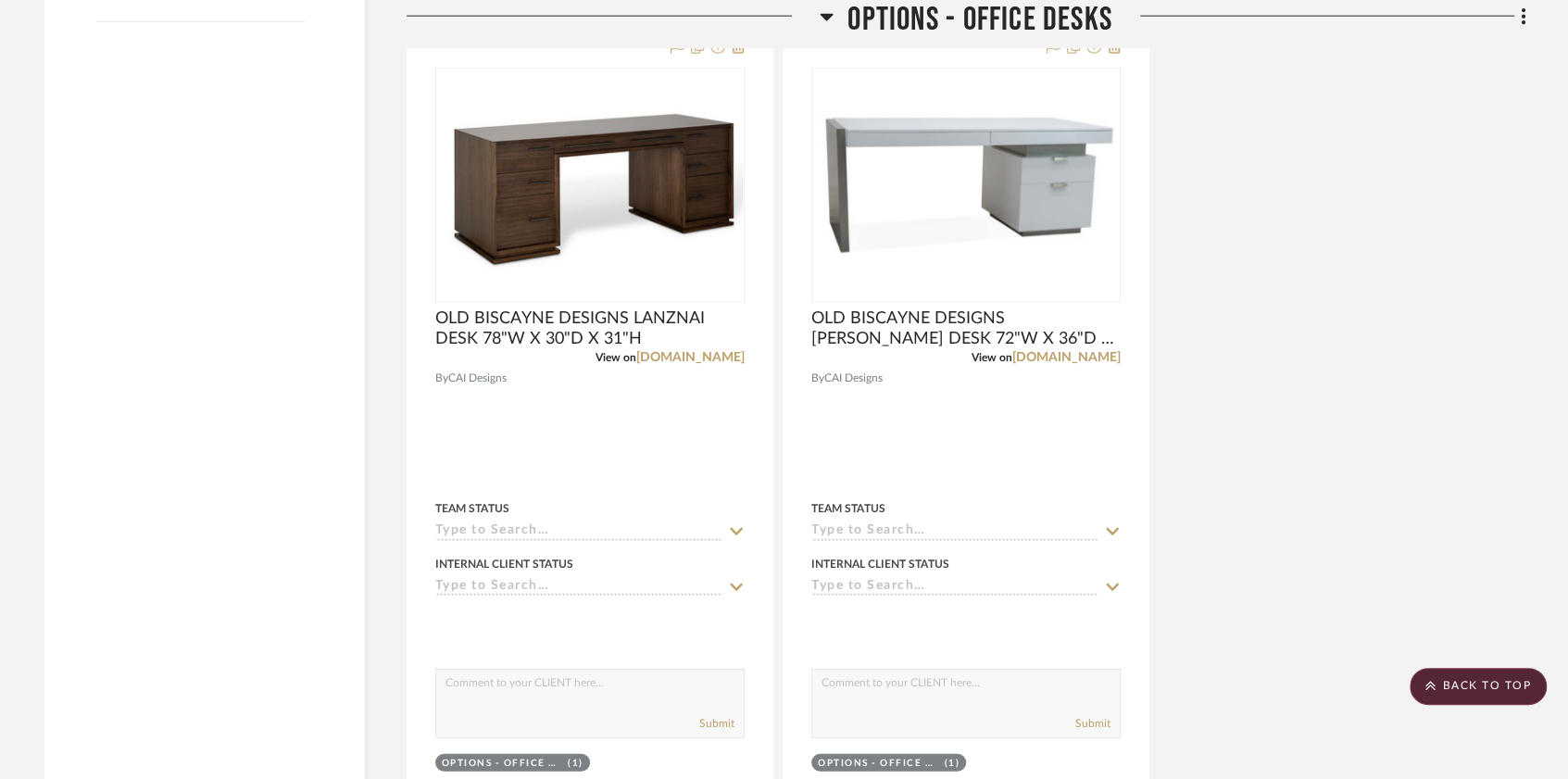
scroll to position [3033, 0]
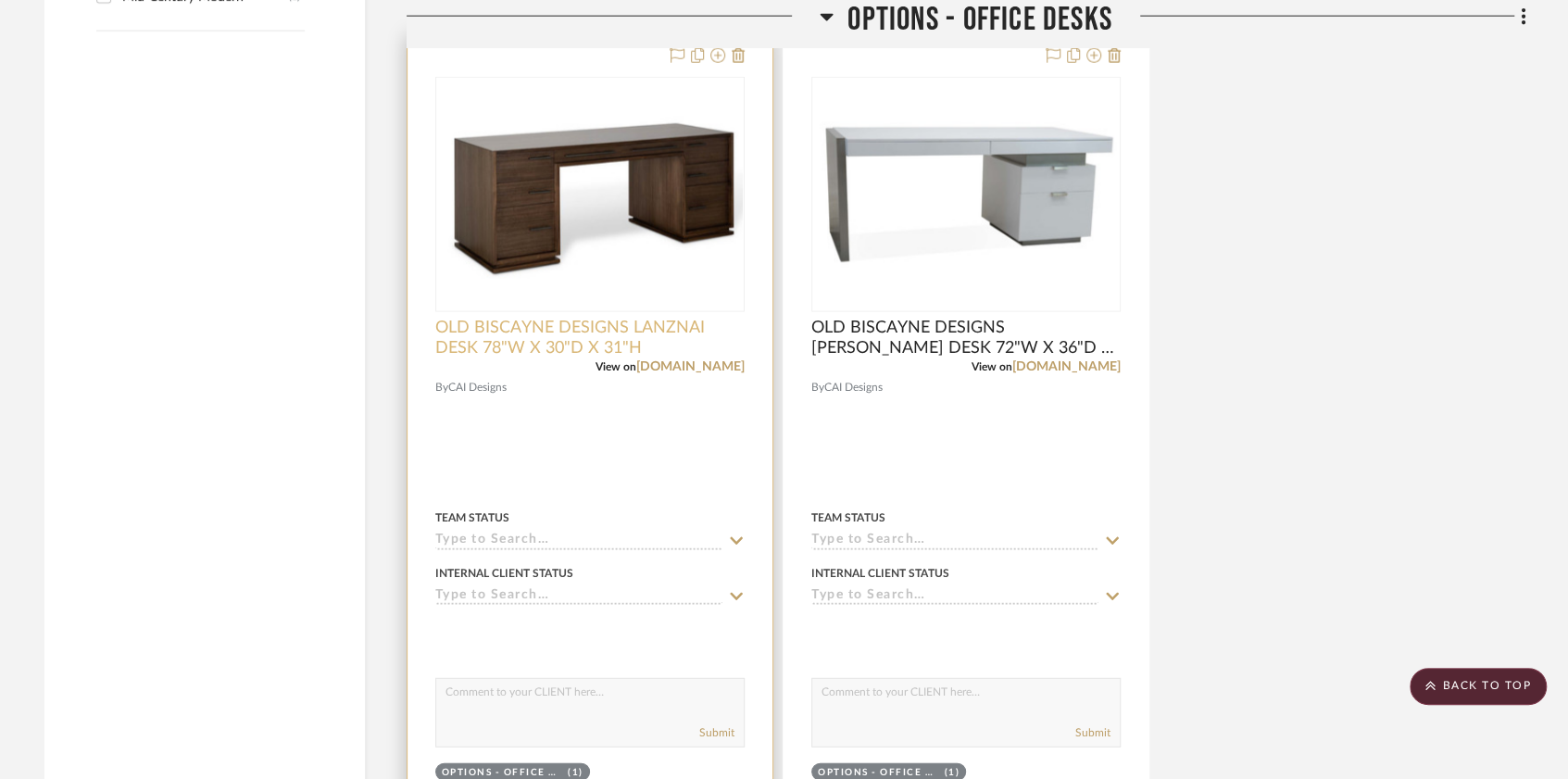
click at [559, 329] on span "OLD BISCAYNE DESIGNS LANZNAI DESK 78"W X 30"D X 31"H" at bounding box center [590, 338] width 309 height 40
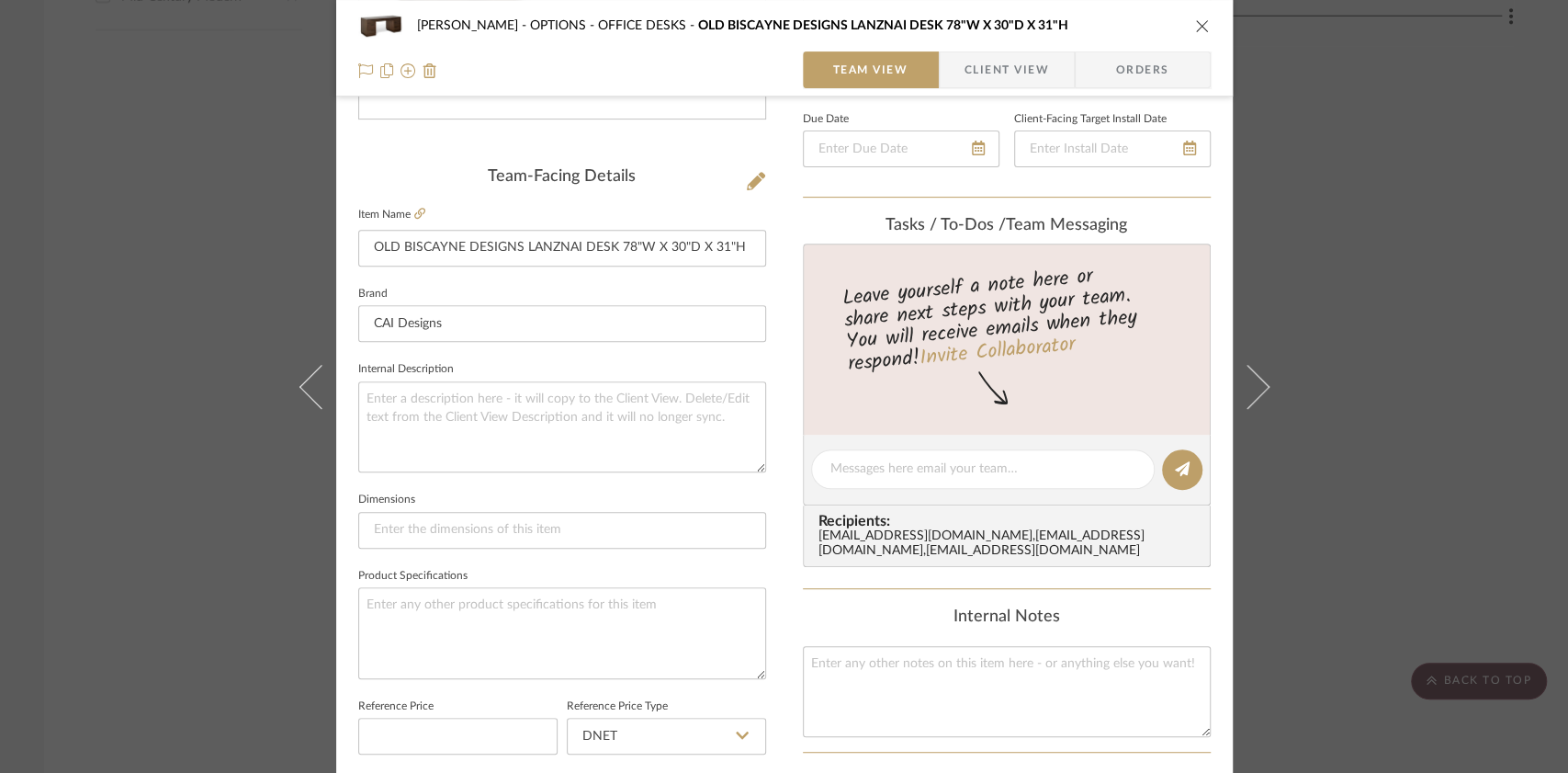
scroll to position [404, 0]
click at [1198, 16] on div "[PERSON_NAME] OPTIONS - OFFICE DESKS OLD BISCAYNE DESIGNS LANZNAI DESK 78"W X 3…" at bounding box center [784, 26] width 853 height 37
click at [1198, 18] on icon "close" at bounding box center [1202, 25] width 14 height 14
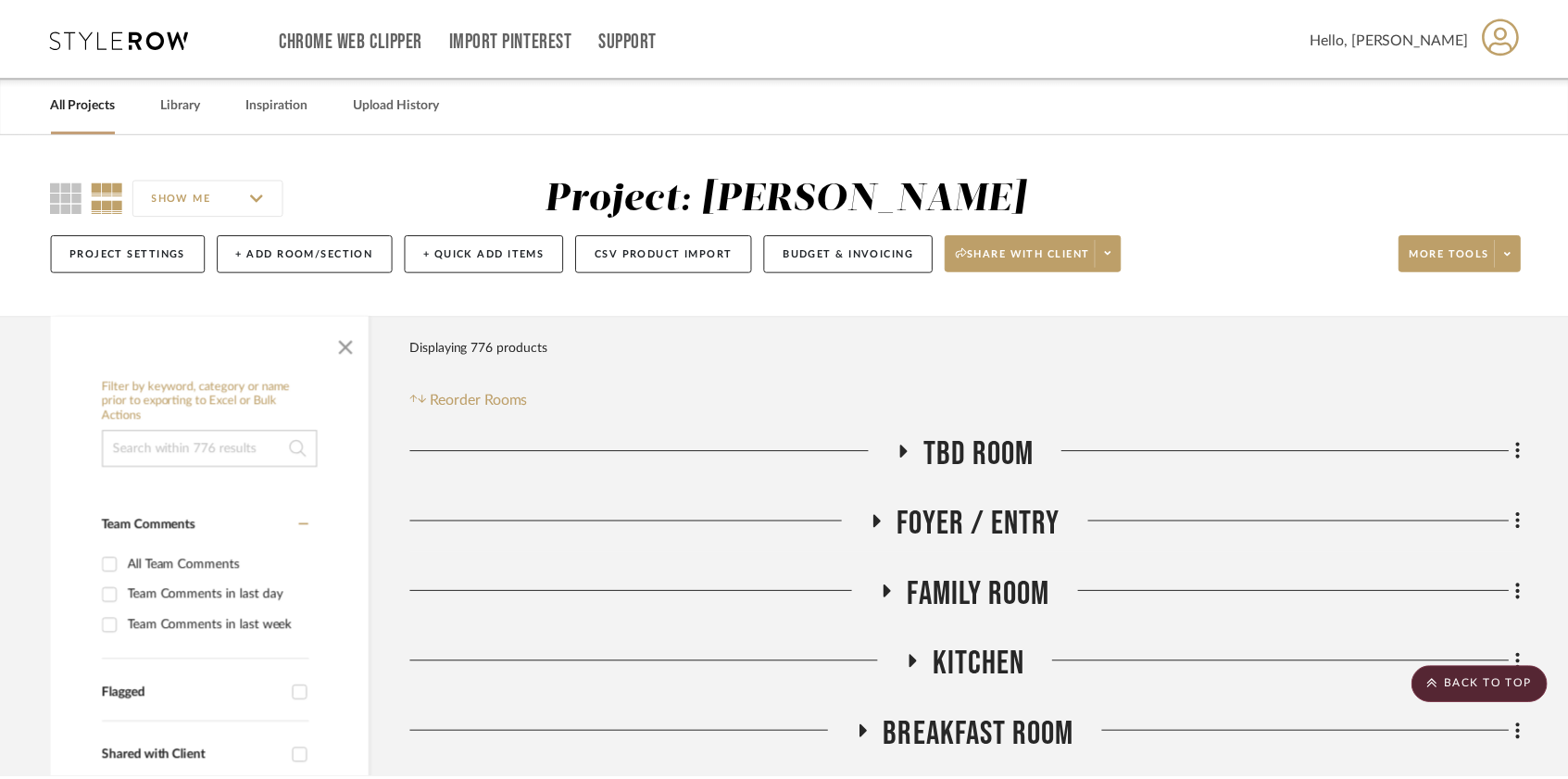
scroll to position [3033, 0]
